Goal: Information Seeking & Learning: Understand process/instructions

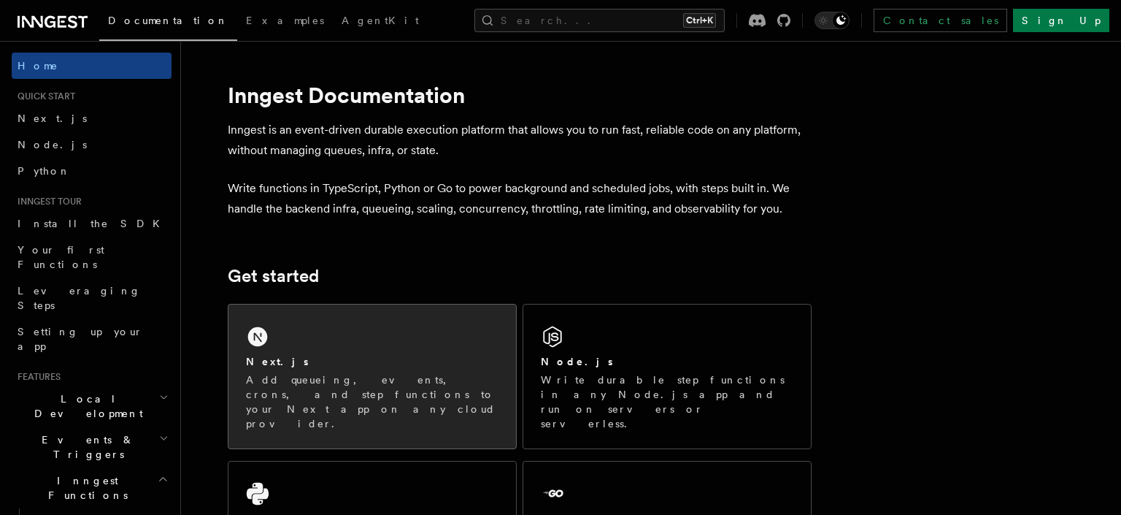
click at [335, 366] on div "Next.js" at bounding box center [372, 361] width 253 height 15
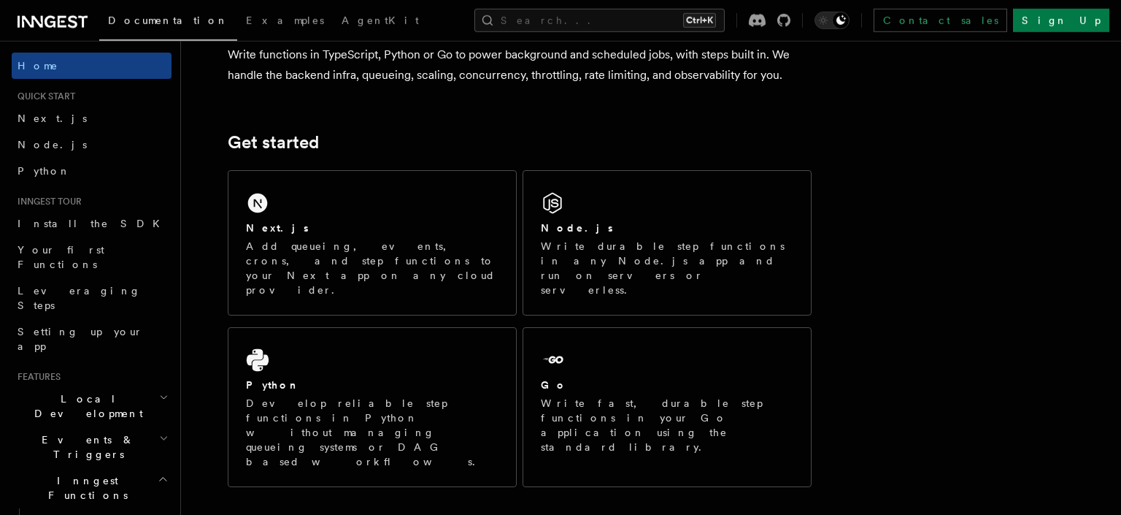
scroll to position [136, 0]
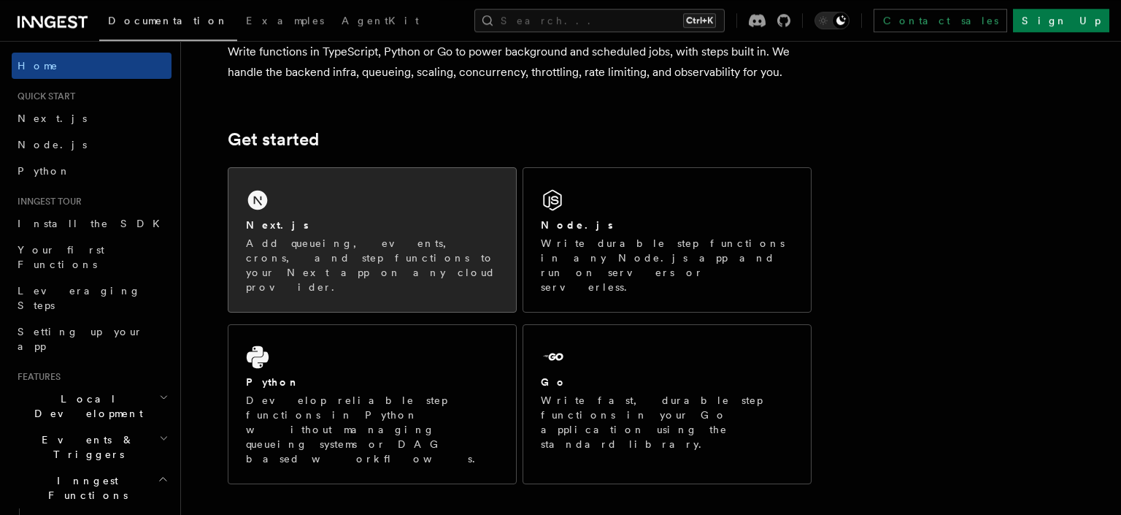
click at [422, 241] on p "Add queueing, events, crons, and step functions to your Next app on any cloud p…" at bounding box center [372, 265] width 253 height 58
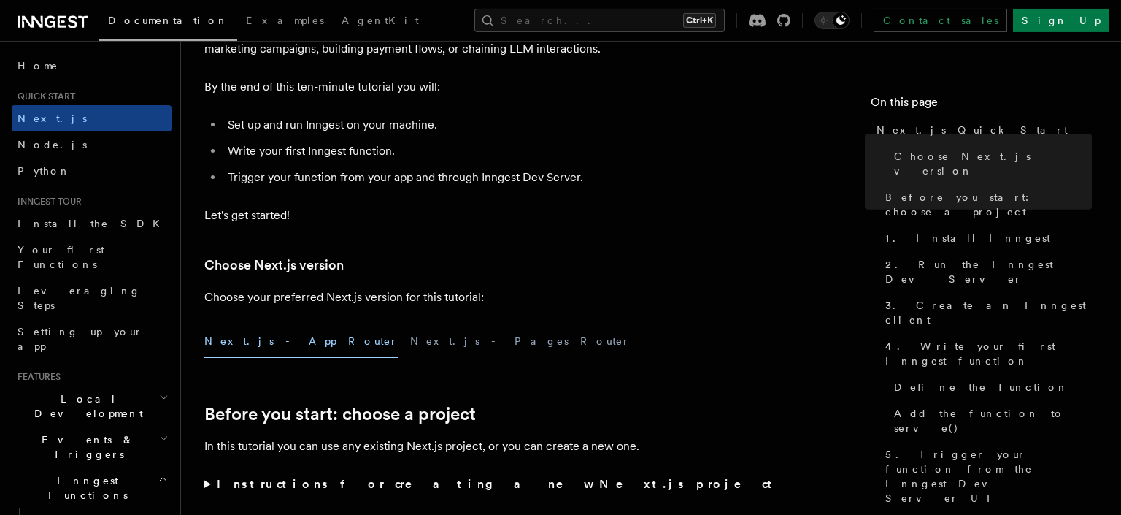
scroll to position [84, 0]
